Goal: Task Accomplishment & Management: Complete application form

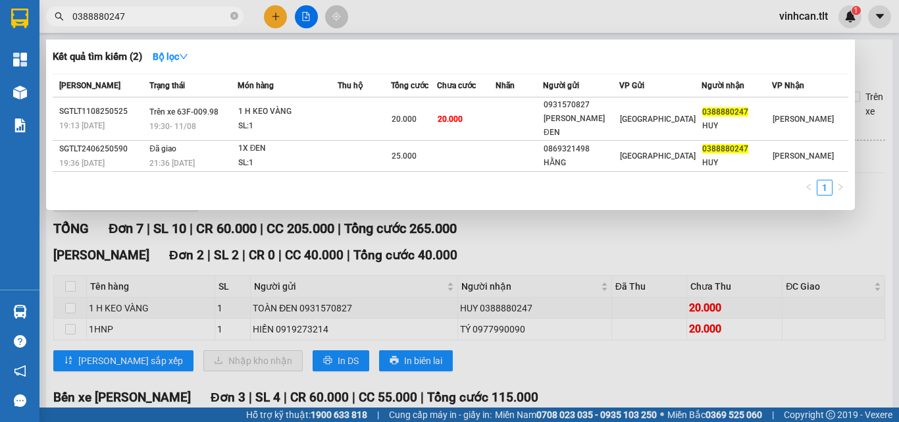
type input "0388880247"
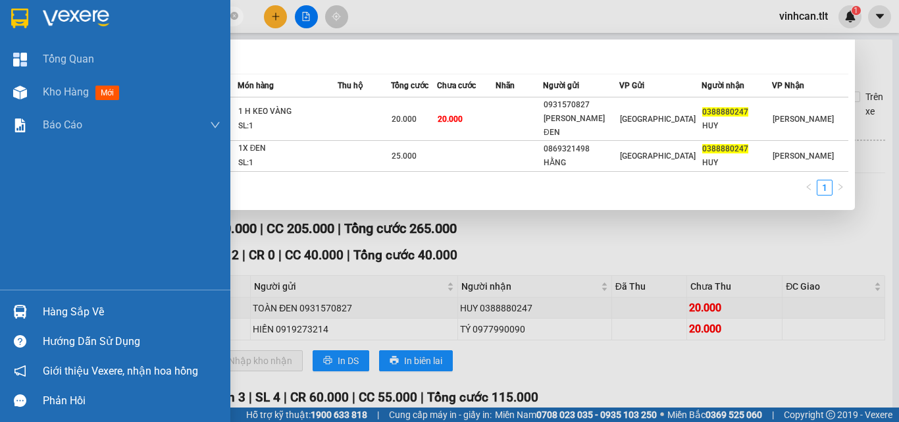
click at [18, 303] on div at bounding box center [20, 311] width 23 height 23
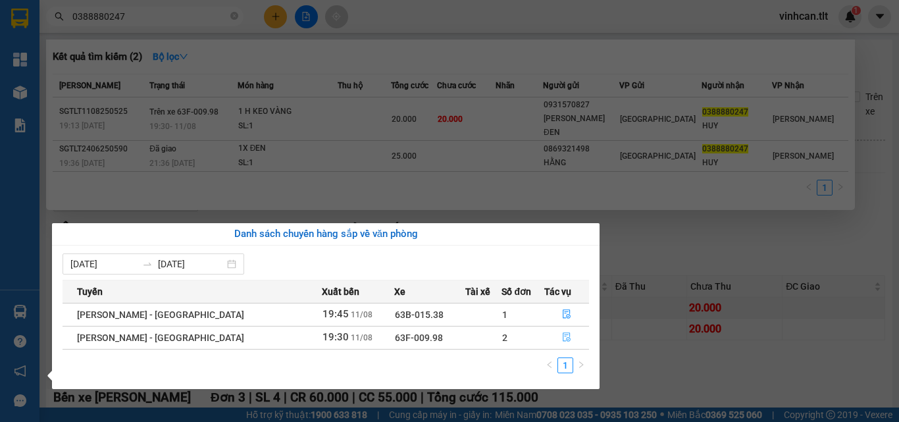
click at [562, 340] on icon "file-done" at bounding box center [566, 336] width 9 height 9
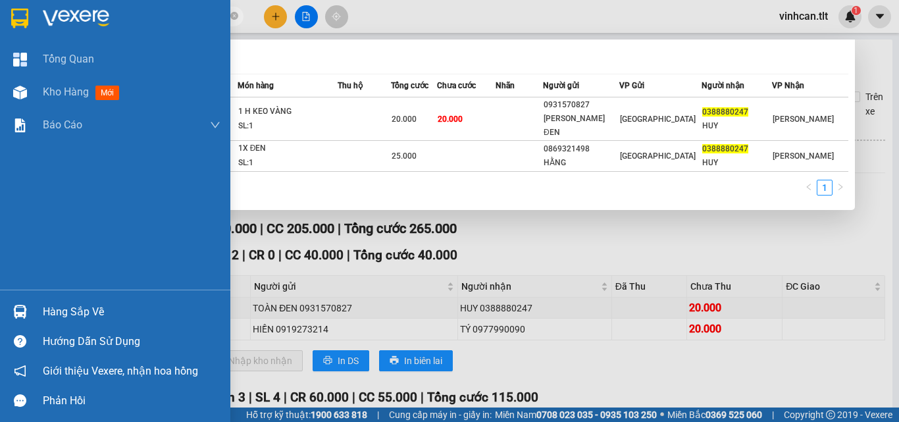
click at [30, 311] on div at bounding box center [20, 311] width 23 height 23
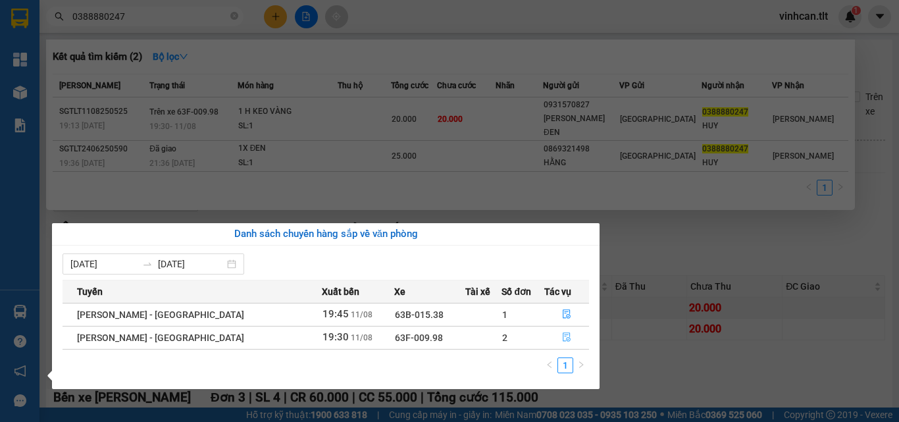
click at [561, 343] on button "button" at bounding box center [566, 337] width 43 height 21
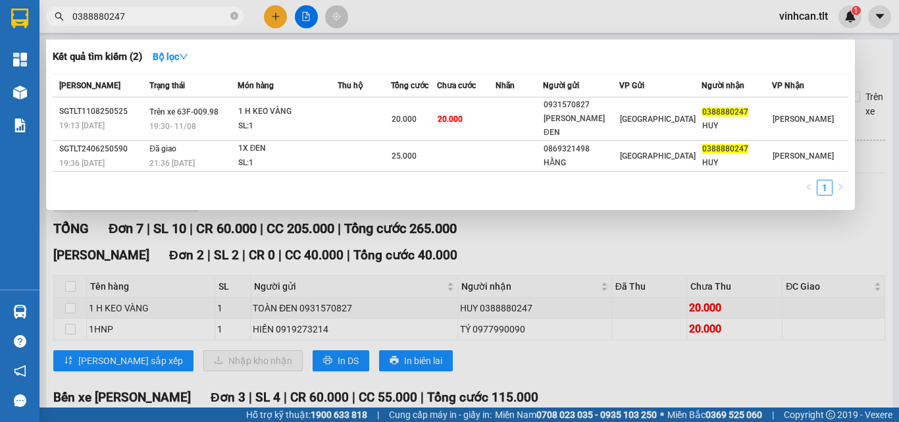
click at [70, 296] on div at bounding box center [449, 211] width 899 height 422
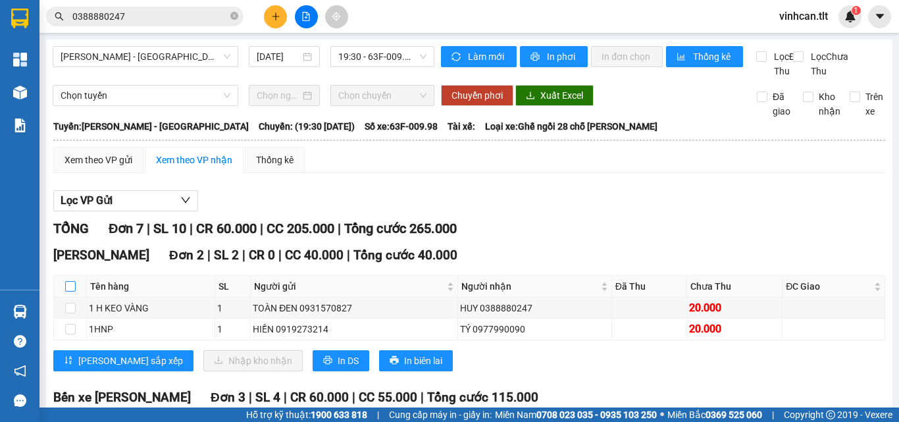
click at [70, 292] on input "checkbox" at bounding box center [70, 286] width 11 height 11
checkbox input "true"
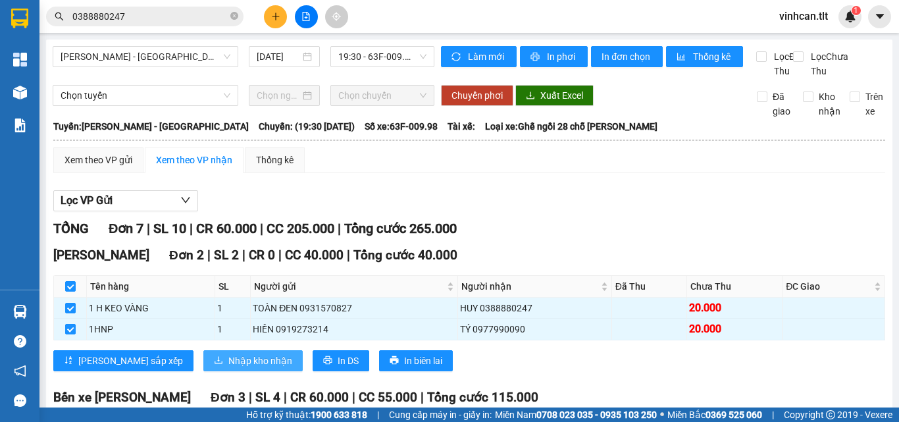
click at [228, 368] on span "Nhập kho nhận" at bounding box center [260, 360] width 64 height 14
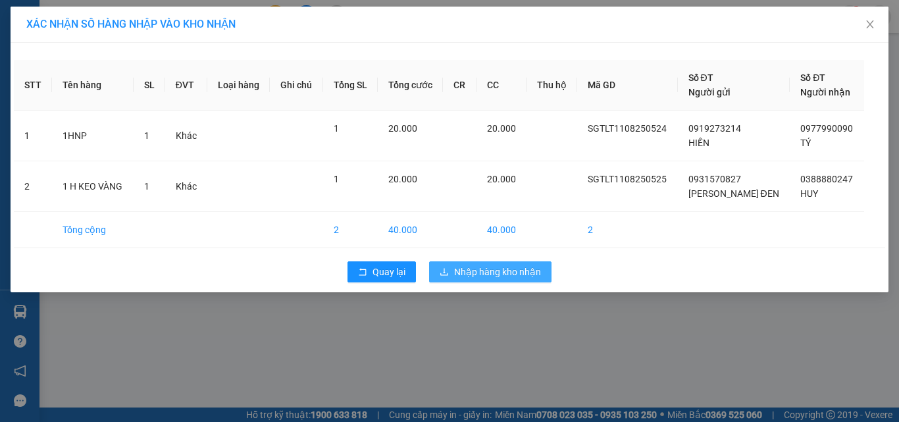
click at [515, 268] on span "Nhập hàng kho nhận" at bounding box center [497, 272] width 87 height 14
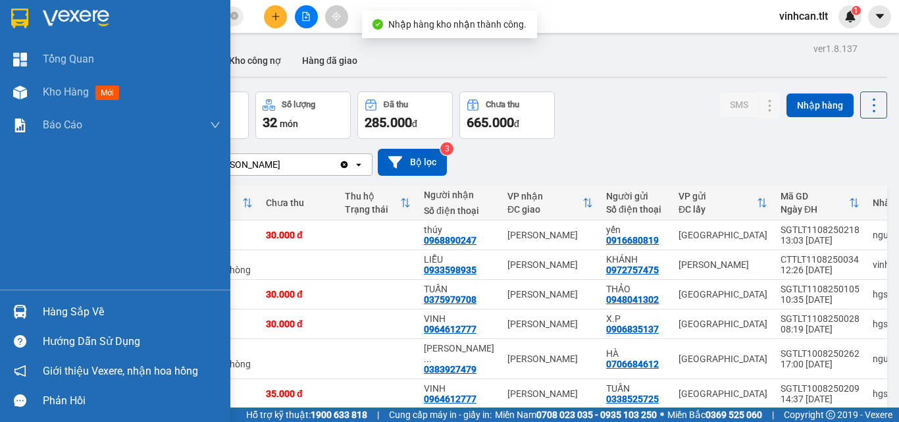
click at [16, 314] on img at bounding box center [20, 312] width 14 height 14
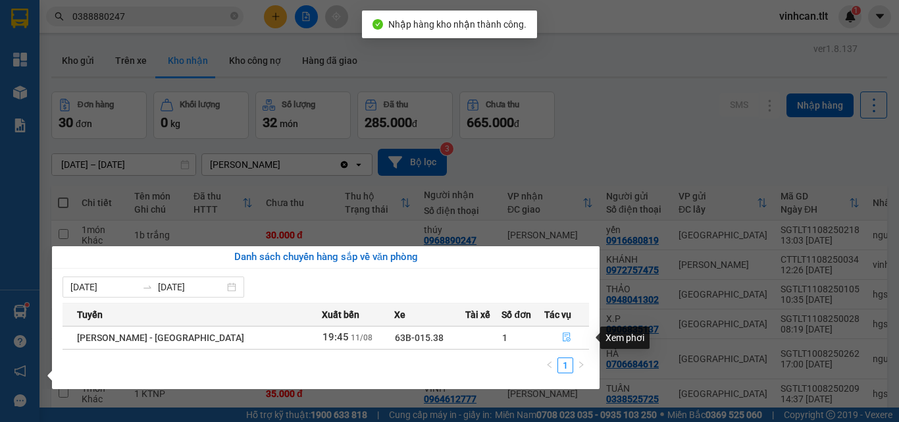
click at [549, 335] on button "button" at bounding box center [566, 337] width 43 height 21
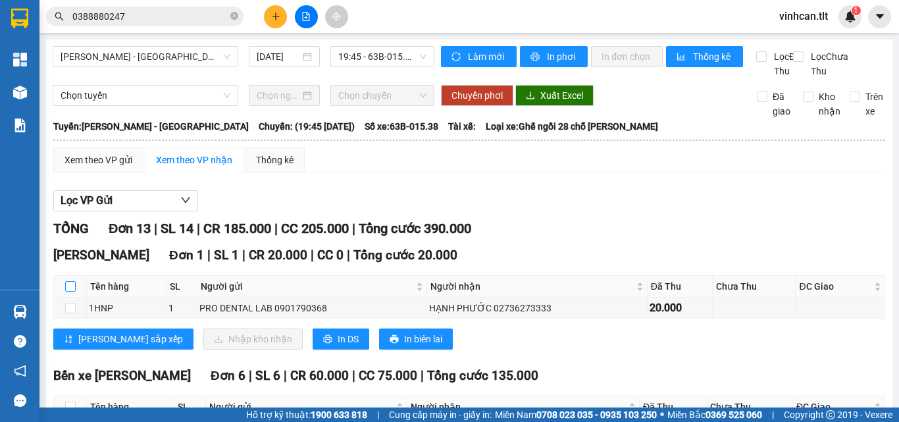
click at [65, 292] on input "checkbox" at bounding box center [70, 286] width 11 height 11
checkbox input "true"
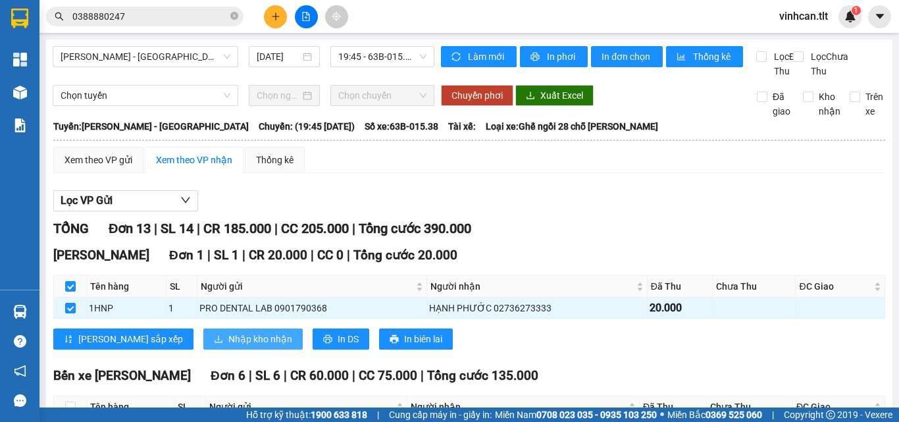
click at [228, 346] on span "Nhập kho nhận" at bounding box center [260, 339] width 64 height 14
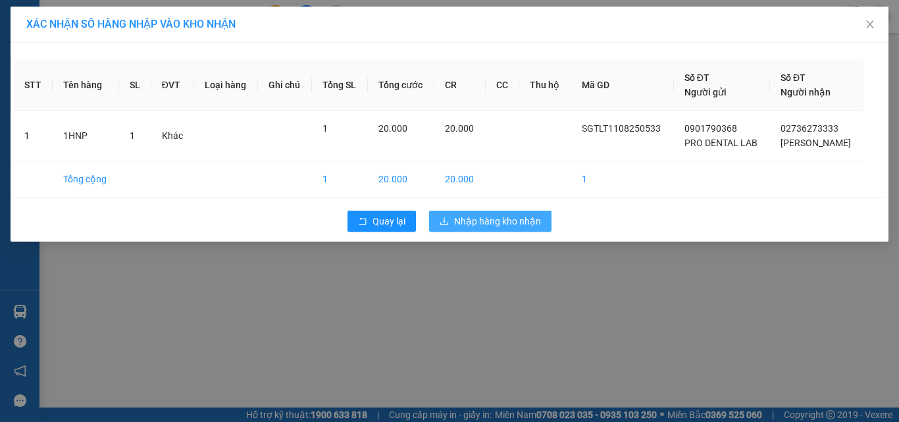
click at [533, 219] on span "Nhập hàng kho nhận" at bounding box center [497, 221] width 87 height 14
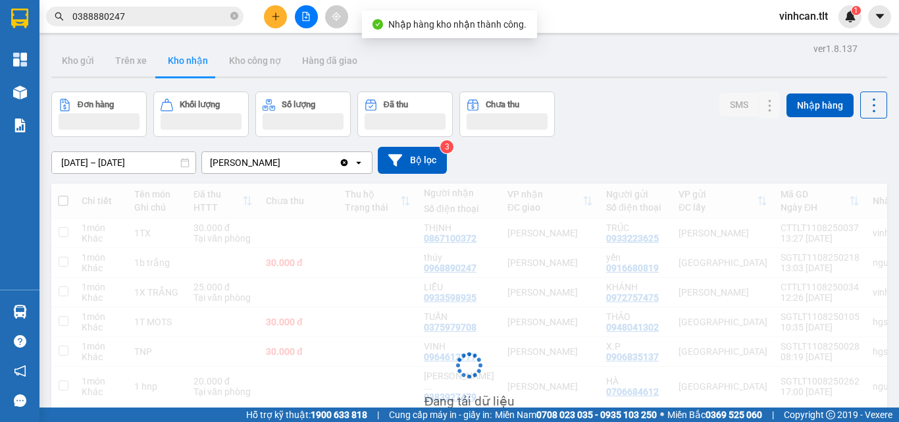
click at [188, 24] on span "0388880247" at bounding box center [144, 17] width 197 height 20
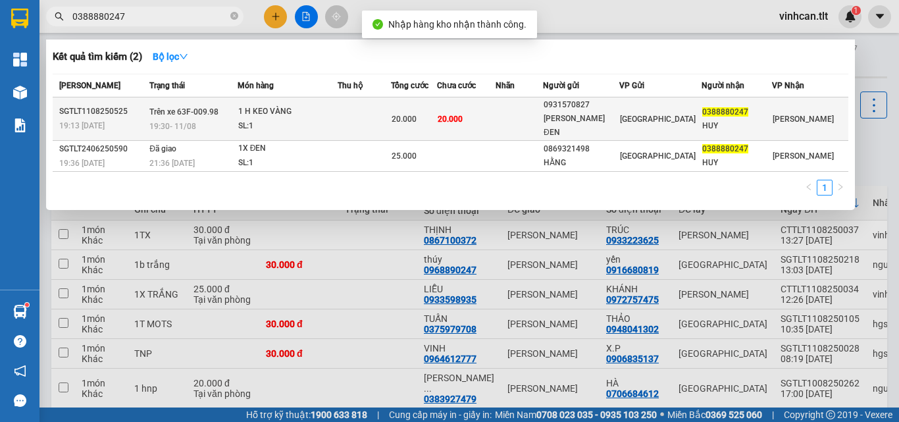
click at [325, 109] on div "1 H KEO VÀNG" at bounding box center [287, 112] width 99 height 14
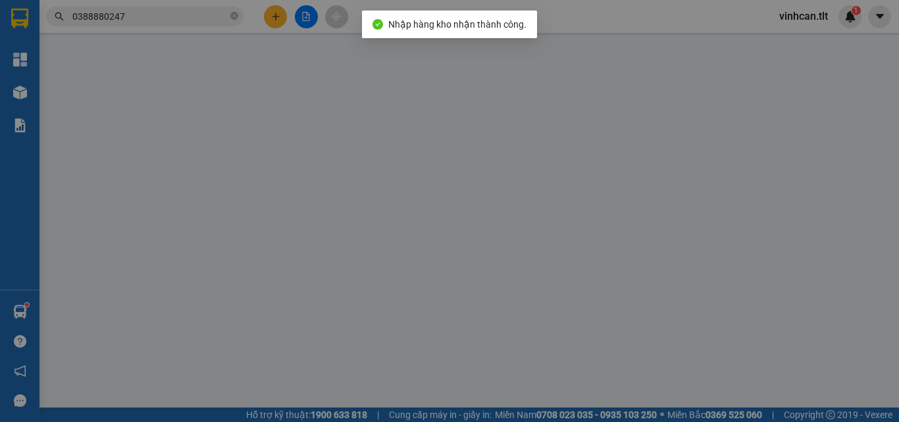
type input "0931570827"
type input "[PERSON_NAME] ĐEN"
type input "0388880247"
type input "HUY"
type input "20.000"
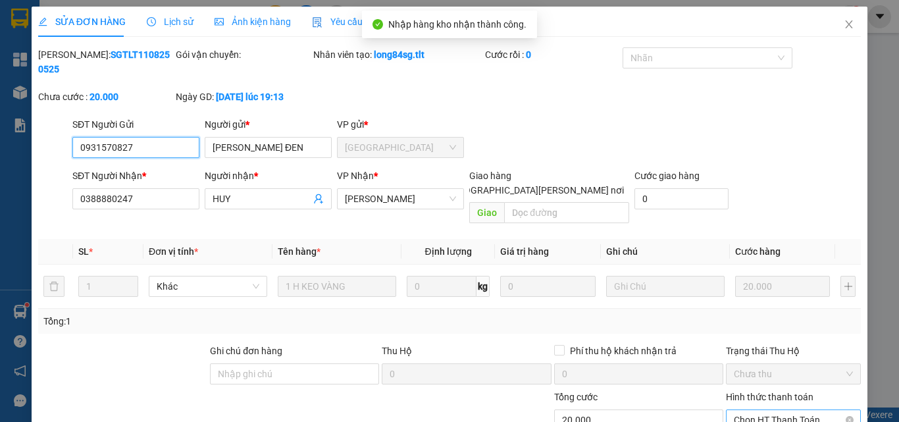
scroll to position [61, 0]
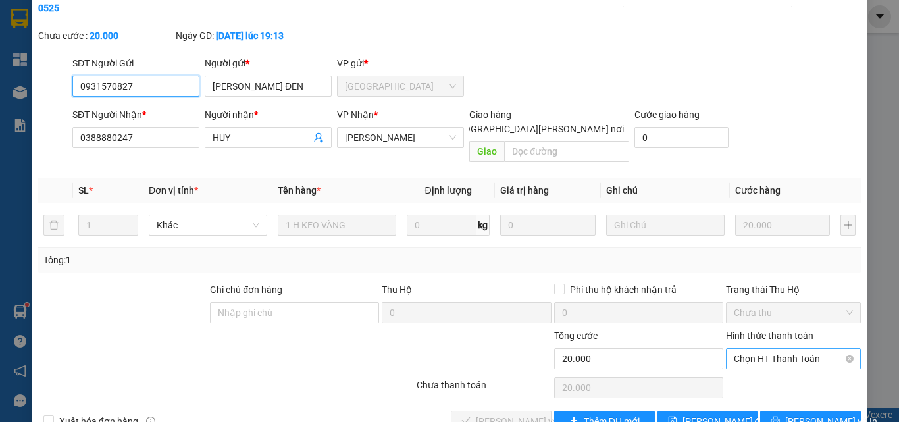
click at [763, 349] on span "Chọn HT Thanh Toán" at bounding box center [793, 359] width 119 height 20
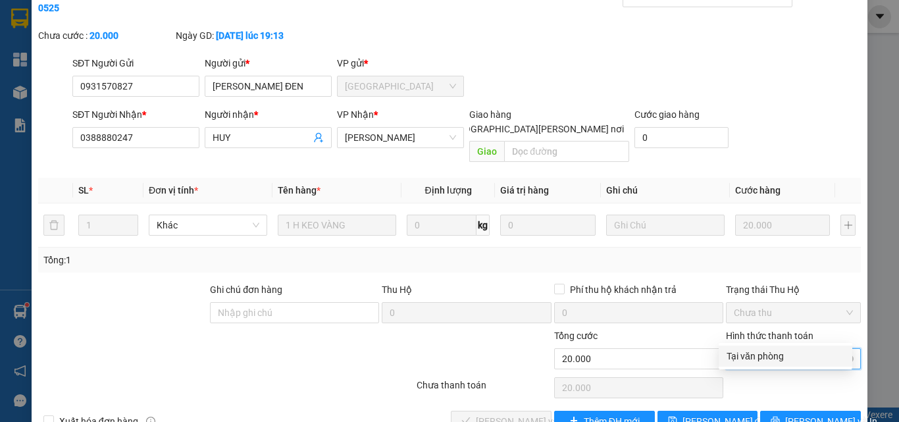
click at [757, 353] on div "Tại văn phòng" at bounding box center [785, 356] width 118 height 14
type input "0"
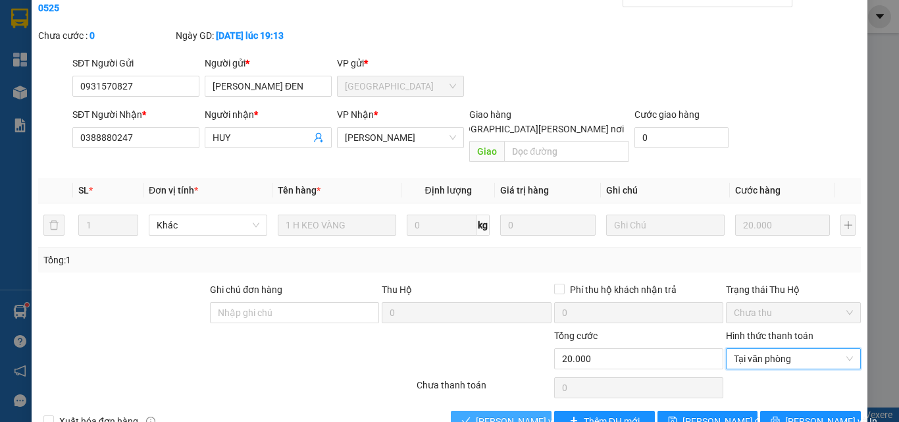
click at [506, 414] on span "[PERSON_NAME] và [PERSON_NAME] hàng" at bounding box center [565, 421] width 178 height 14
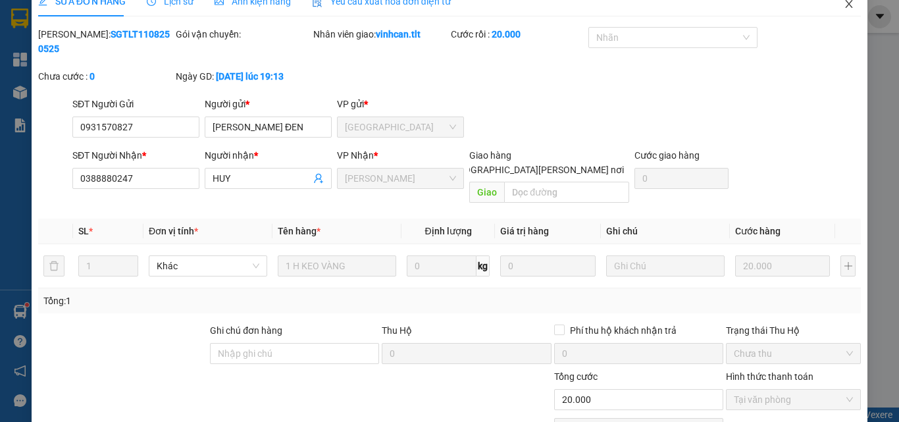
scroll to position [0, 0]
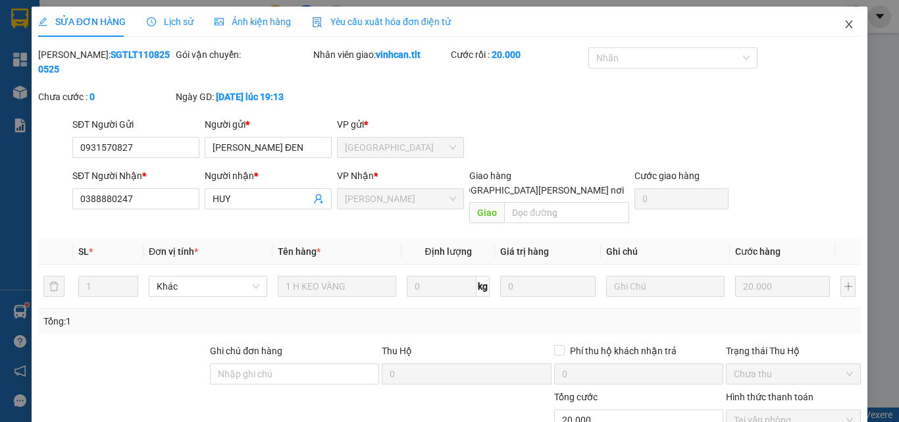
click at [845, 19] on span "Close" at bounding box center [848, 25] width 37 height 37
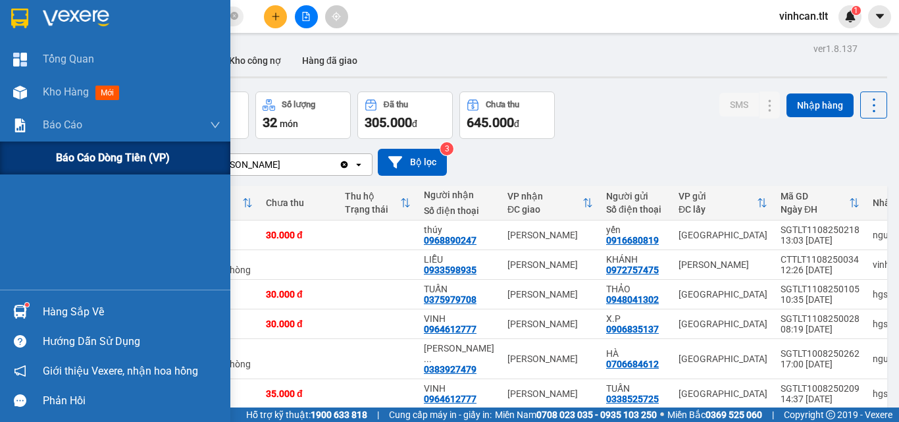
click at [78, 149] on div "Báo cáo dòng tiền (VP)" at bounding box center [138, 157] width 165 height 33
